Goal: Entertainment & Leisure: Consume media (video, audio)

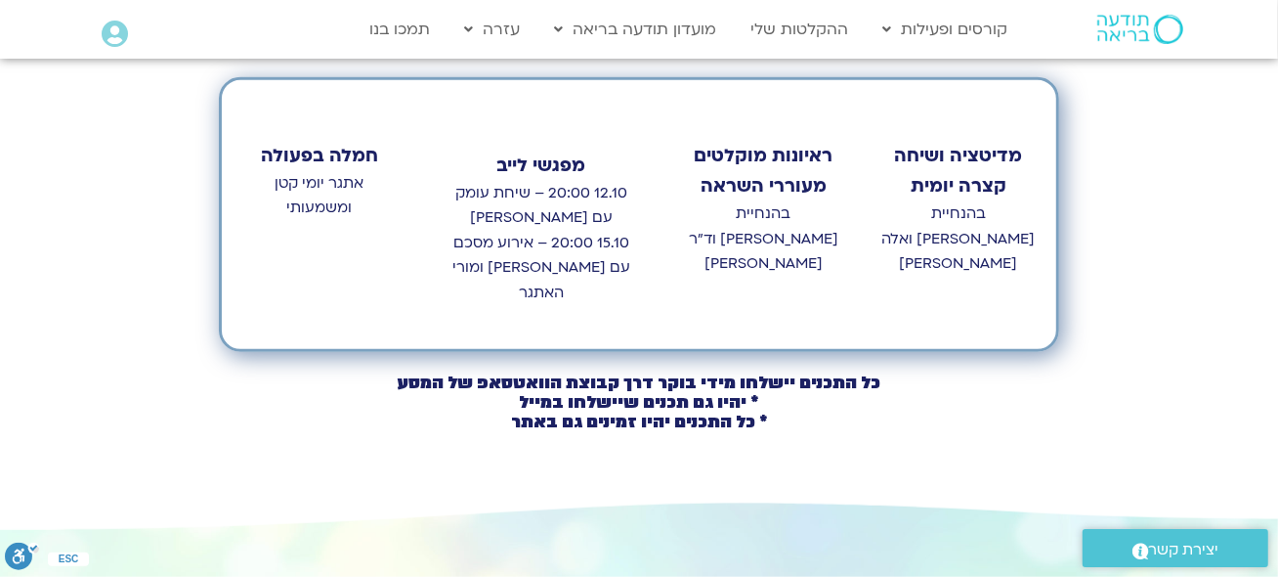
scroll to position [976, 0]
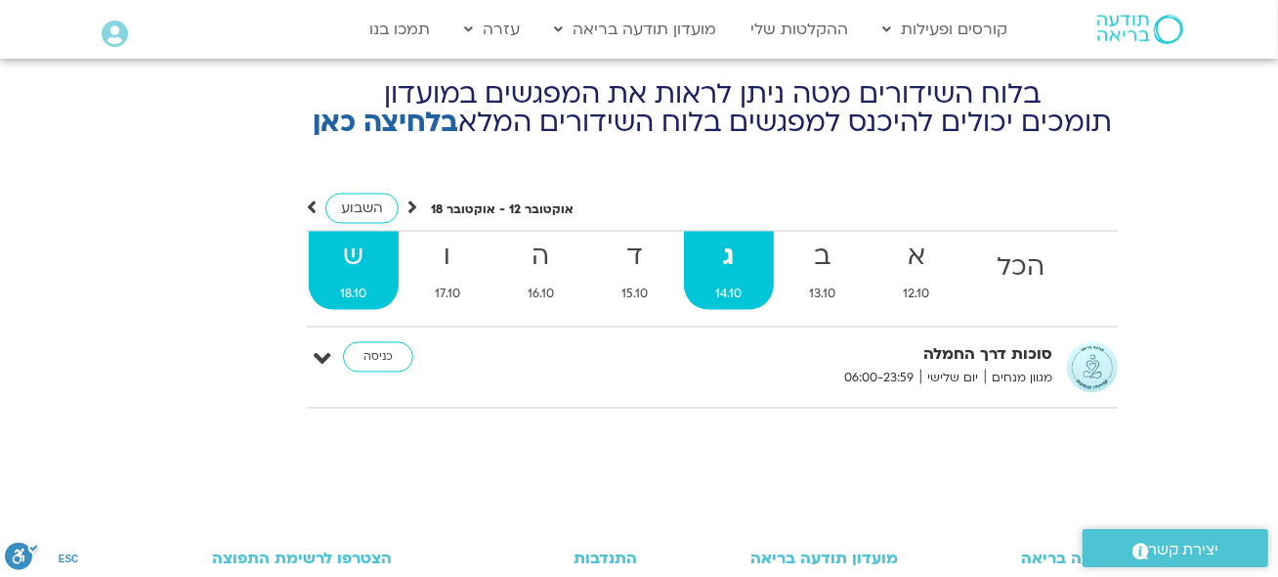
scroll to position [7211, 0]
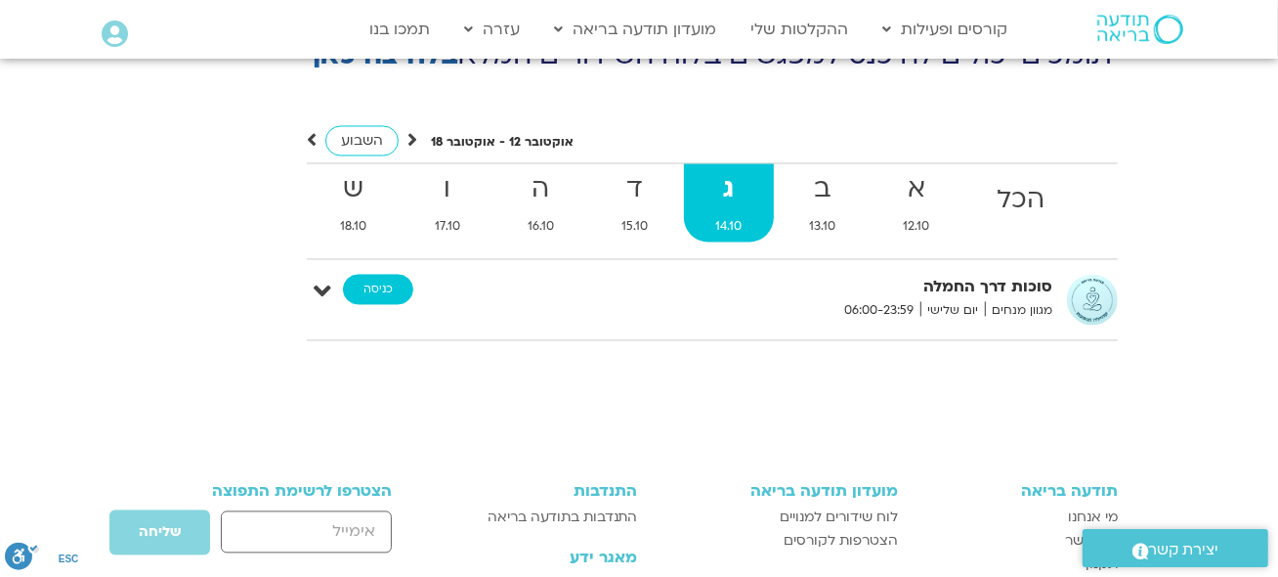
click at [387, 275] on link "כניסה" at bounding box center [378, 290] width 70 height 31
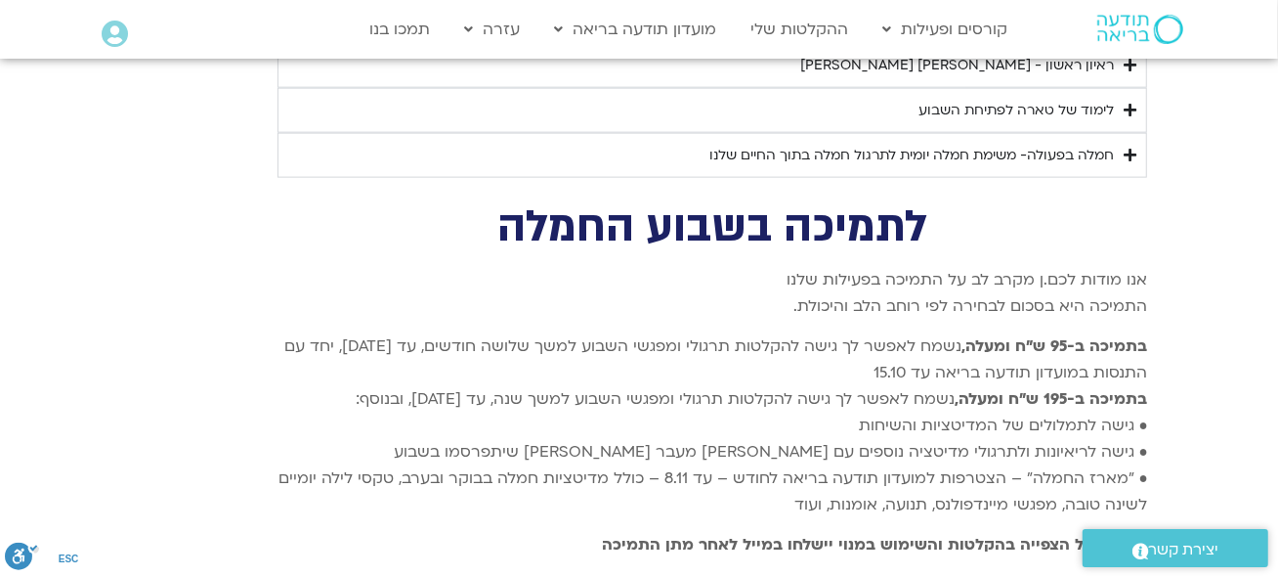
scroll to position [6238, 0]
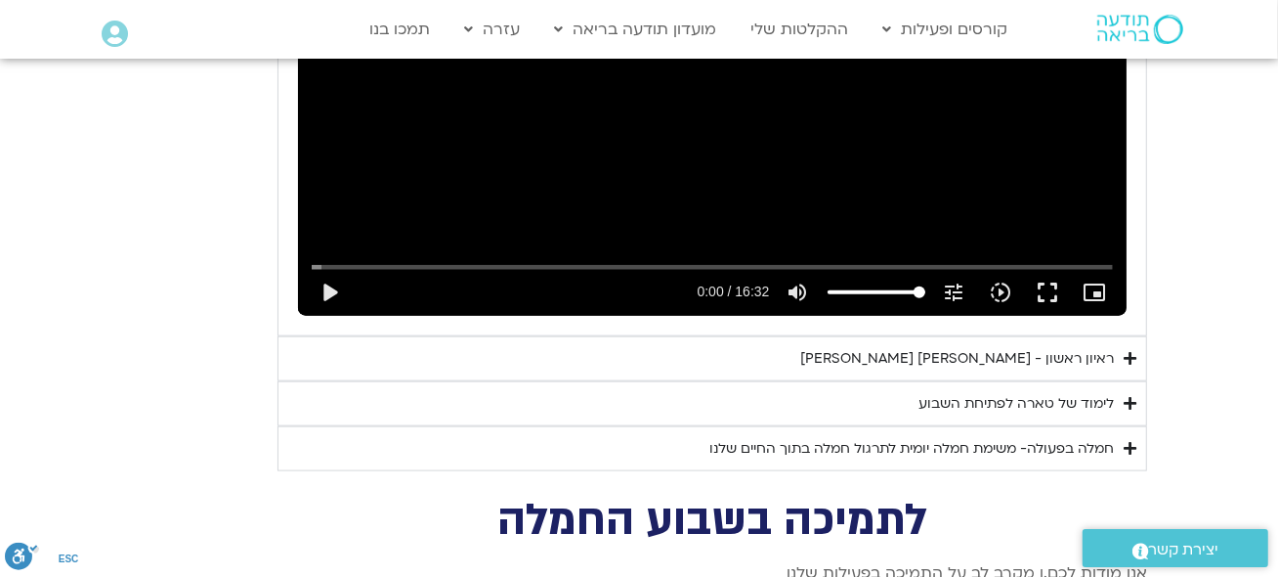
click at [995, 392] on div "לימוד של טארה לפתיחת השבוע" at bounding box center [1016, 403] width 195 height 23
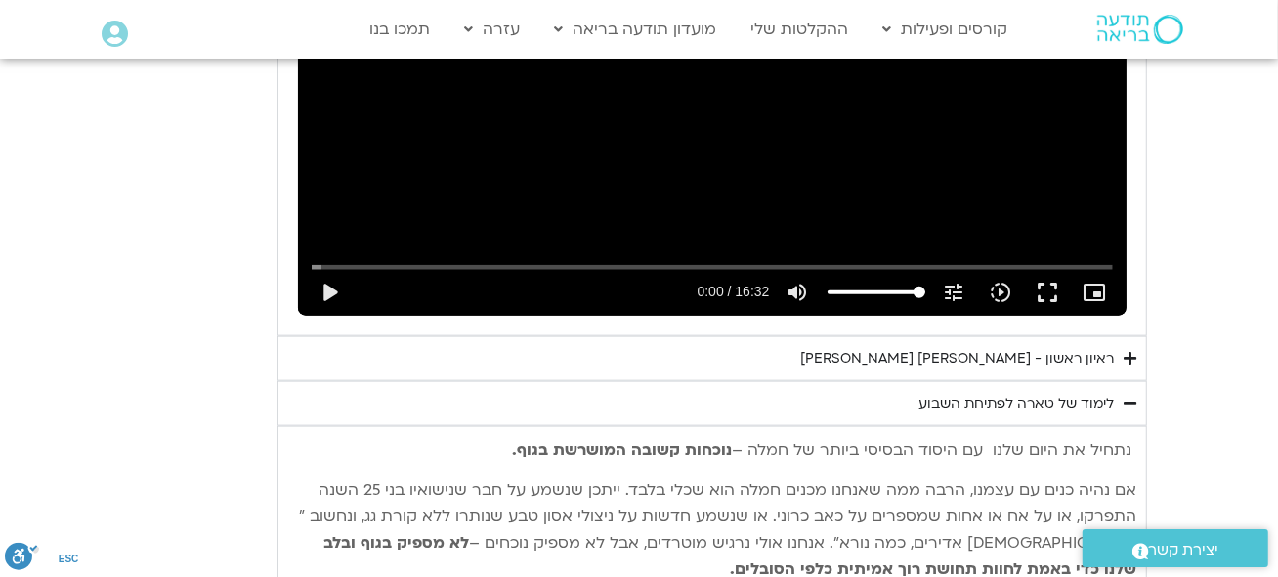
click at [960, 392] on div "לימוד של טארה לפתיחת השבוע" at bounding box center [1016, 403] width 195 height 23
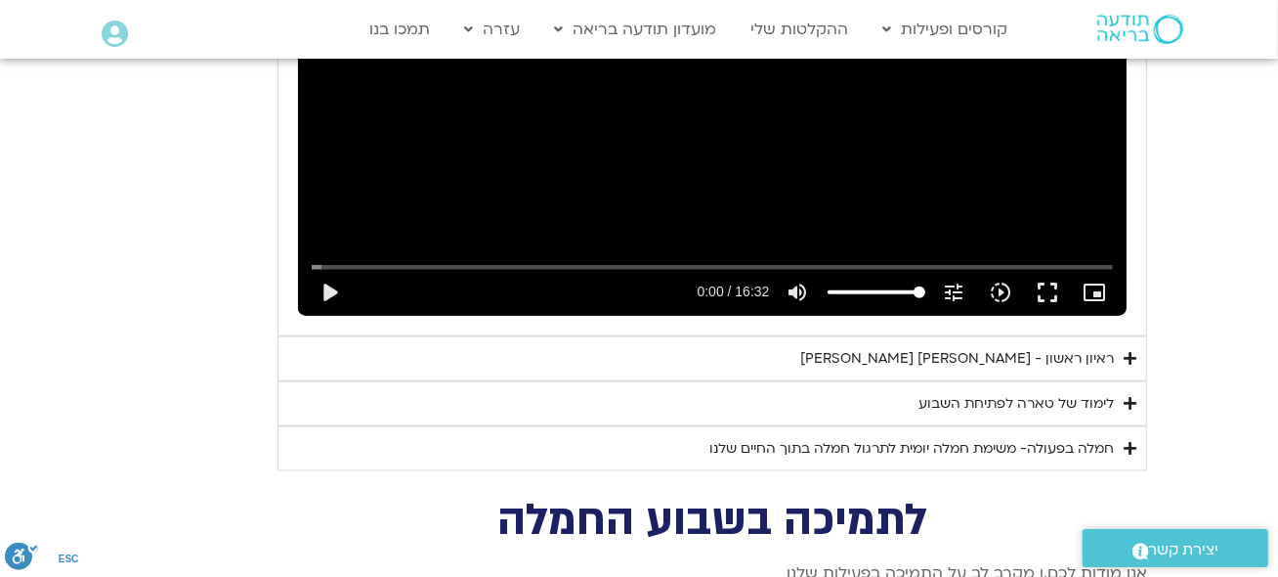
click at [973, 347] on div "ראיון ראשון - טארה בראך וכריסטין נף" at bounding box center [957, 358] width 314 height 23
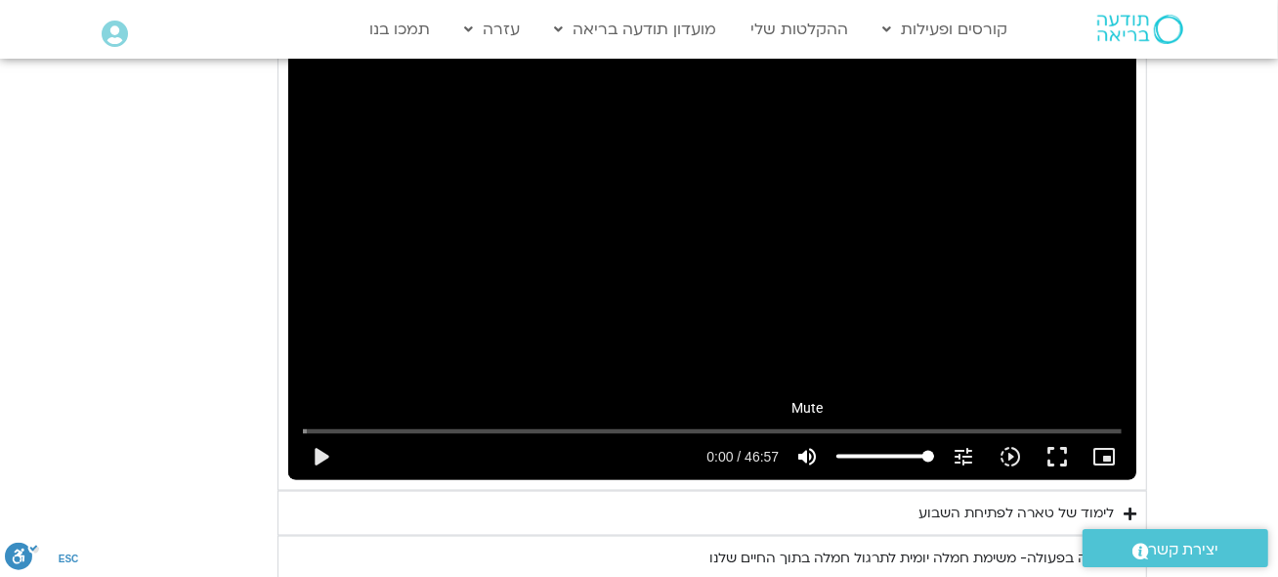
scroll to position [6629, 0]
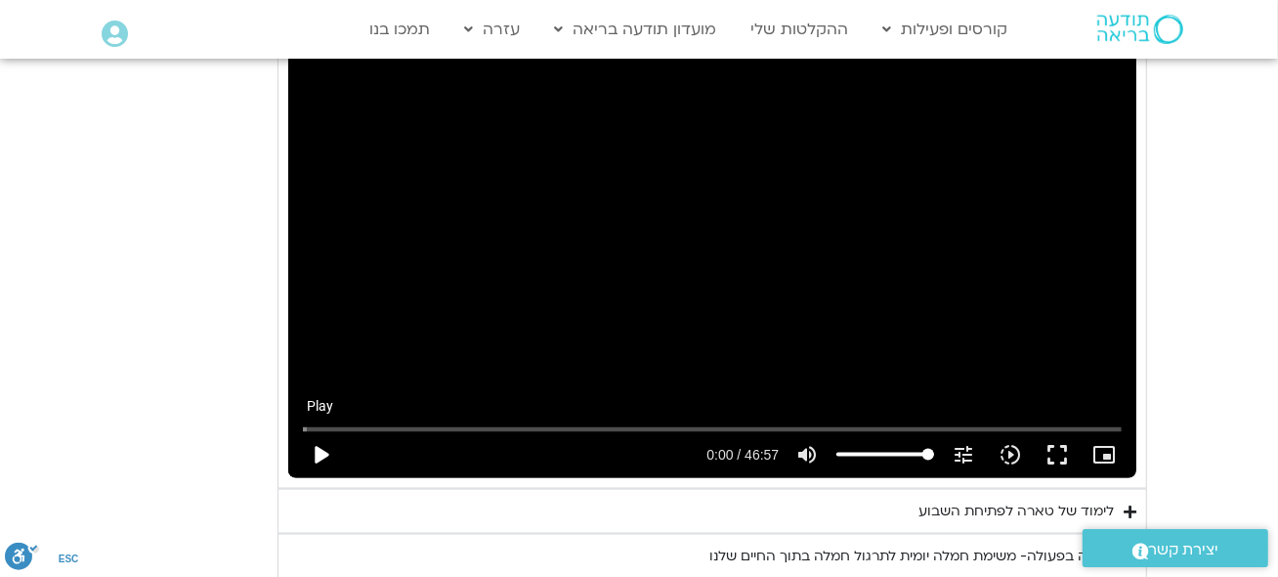
click at [317, 431] on button "play_arrow" at bounding box center [320, 454] width 47 height 47
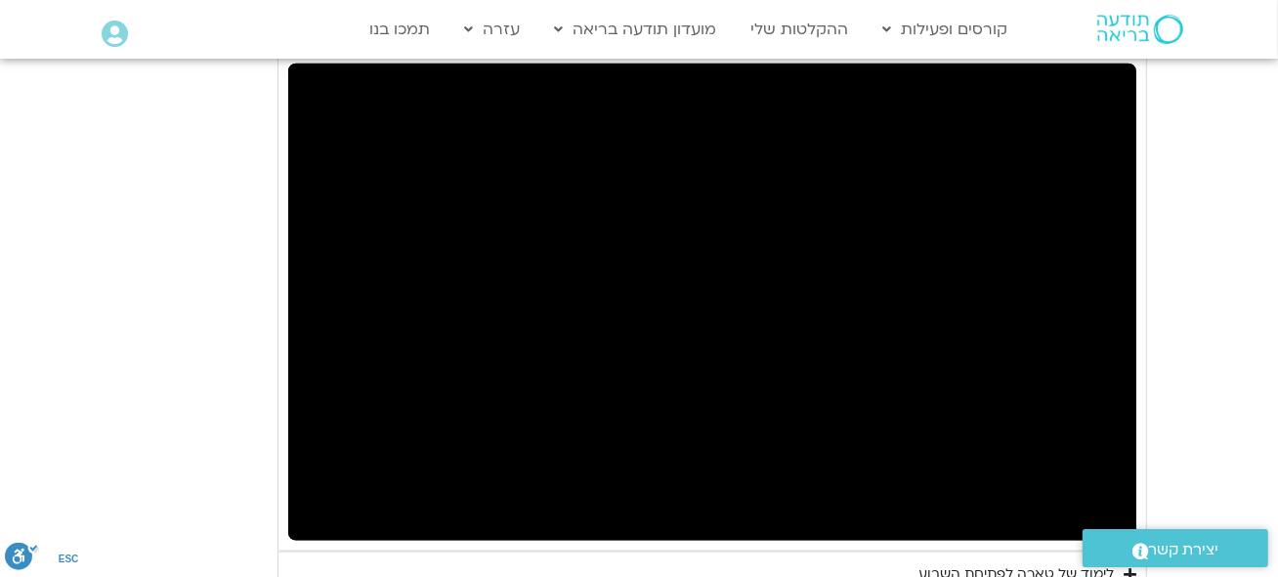
scroll to position [6531, 0]
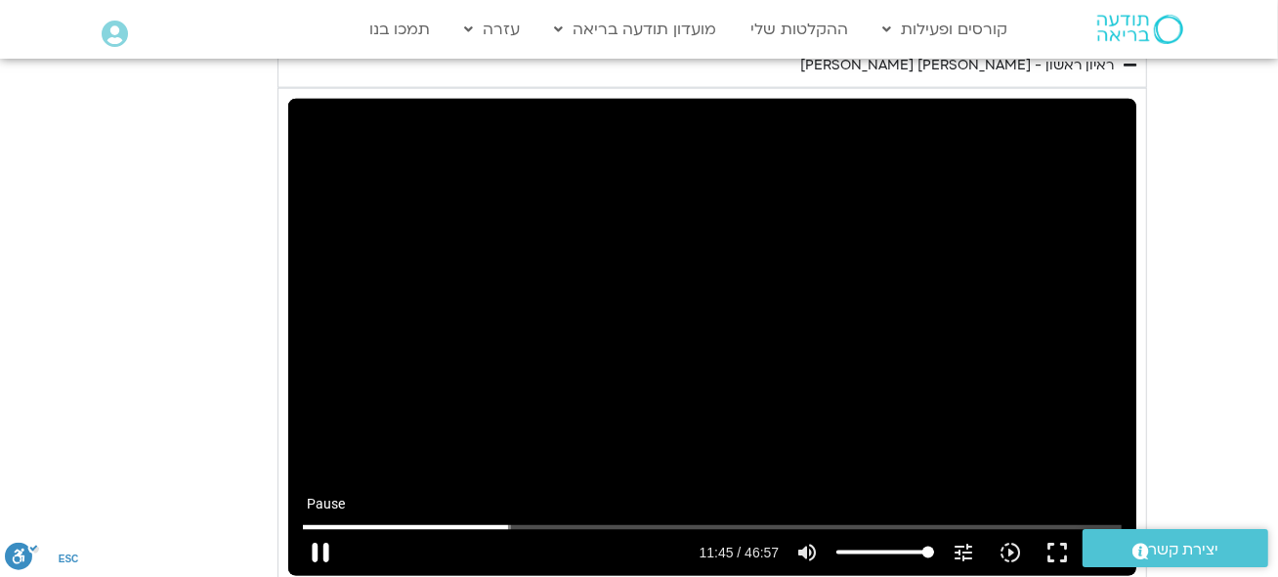
click at [317, 529] on button "pause" at bounding box center [320, 552] width 47 height 47
type input "706.100546"
